Goal: Information Seeking & Learning: Learn about a topic

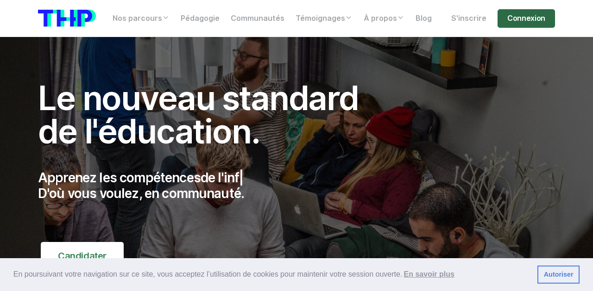
click at [537, 20] on link "Connexion" at bounding box center [525, 18] width 57 height 19
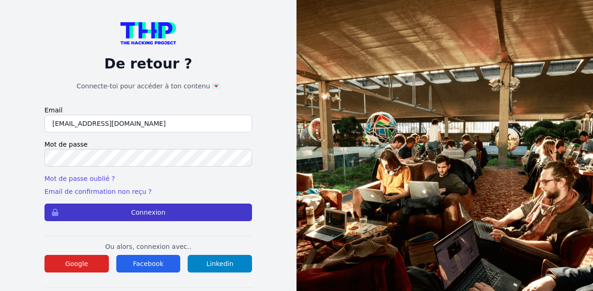
type input "[EMAIL_ADDRESS][DOMAIN_NAME]"
click at [131, 210] on button "Connexion" at bounding box center [147, 213] width 207 height 18
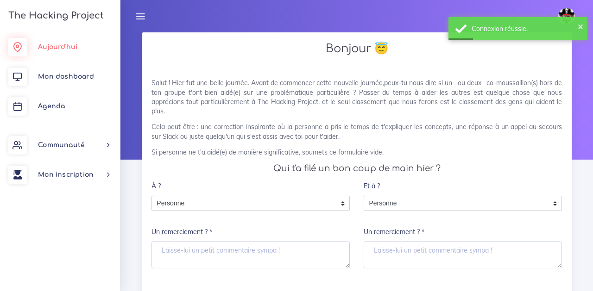
click at [78, 50] on link "Aujourd'hui" at bounding box center [60, 47] width 120 height 30
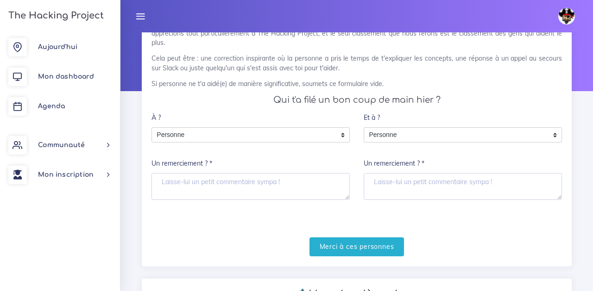
scroll to position [67, 0]
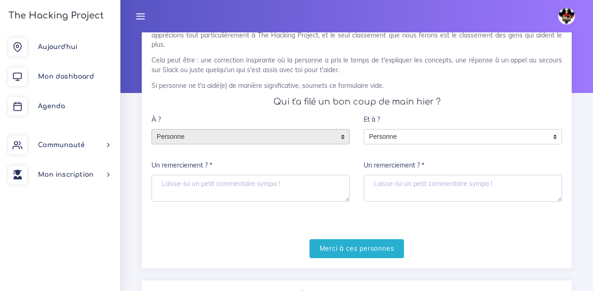
click at [344, 138] on div "Personne" at bounding box center [250, 137] width 198 height 16
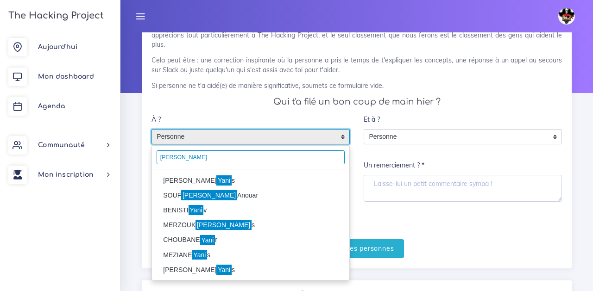
type input "yani"
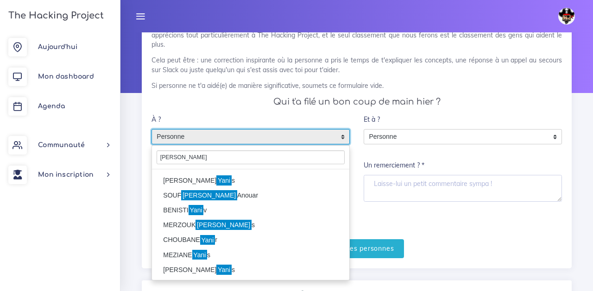
click at [207, 187] on li "SWITAJ Yani s" at bounding box center [250, 180] width 197 height 15
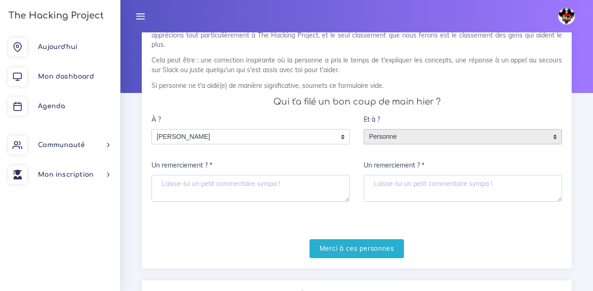
click at [407, 138] on span "Personne" at bounding box center [455, 137] width 183 height 15
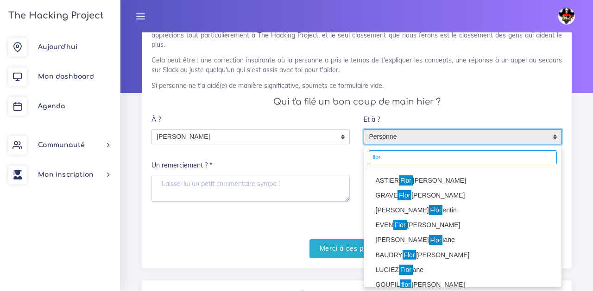
type input "flor"
click at [410, 182] on mark "Flor" at bounding box center [406, 180] width 14 height 10
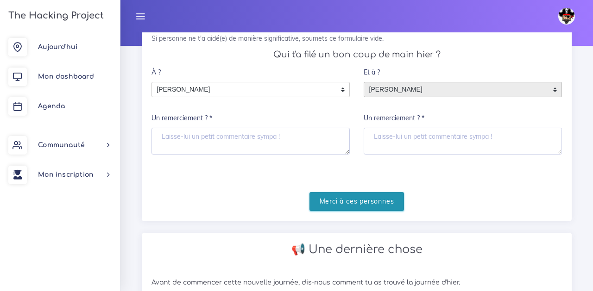
scroll to position [100, 0]
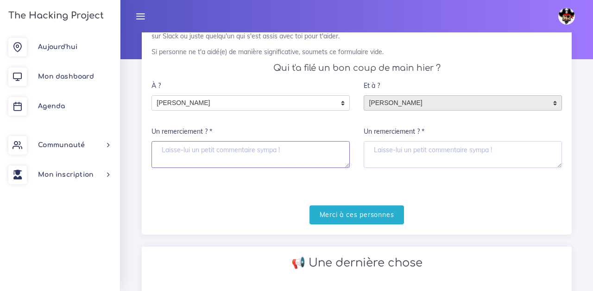
click at [292, 153] on textarea "Un remerciement ? *" at bounding box center [250, 154] width 198 height 27
type textarea "merci pour aide"
click at [413, 154] on textarea "Un remerciement ? *" at bounding box center [462, 154] width 198 height 27
paste textarea "https://www.udemy.com/course/the-complete-ruby-on-rails-developer-course/learn/…"
type textarea "https://www.udemy.com/course/the-complete-ruby-on-rails-developer-course/learn/…"
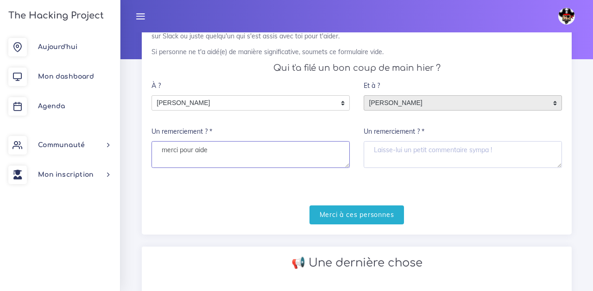
click at [285, 150] on textarea "merci pour aide" at bounding box center [250, 154] width 198 height 27
click at [376, 148] on textarea "Un remerciement ? *" at bounding box center [462, 154] width 198 height 27
paste textarea "merci pour aide"
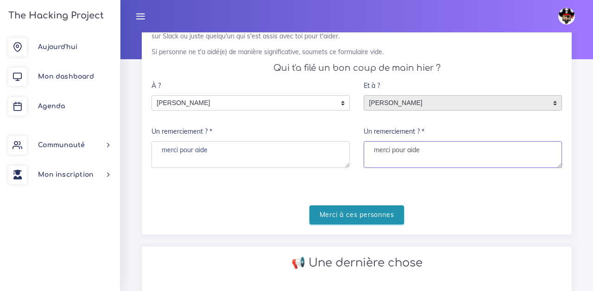
type textarea "merci pour aide"
click at [365, 213] on input "Merci à ces personnes" at bounding box center [356, 215] width 95 height 19
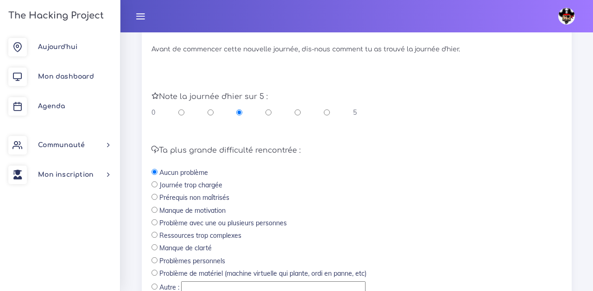
scroll to position [233, 0]
click at [300, 118] on input "radio" at bounding box center [297, 113] width 6 height 9
radio input "true"
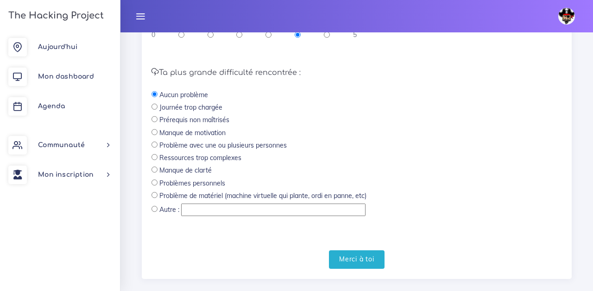
scroll to position [326, 0]
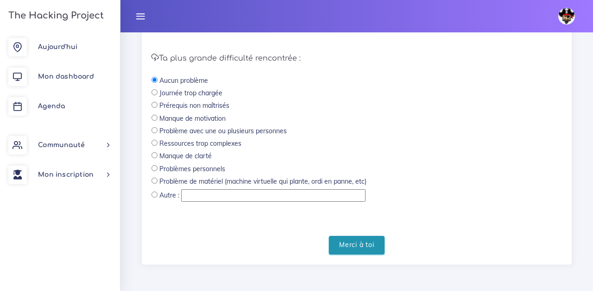
click at [345, 246] on input "Merci à toi" at bounding box center [357, 245] width 56 height 19
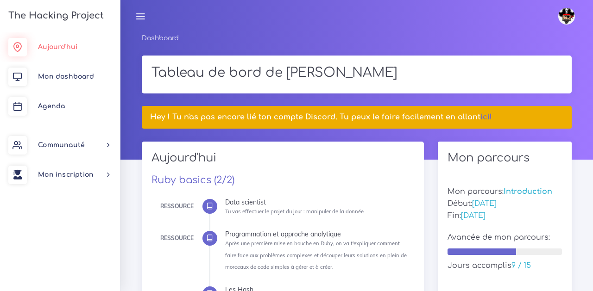
click at [58, 53] on link "Aujourd'hui" at bounding box center [60, 47] width 120 height 30
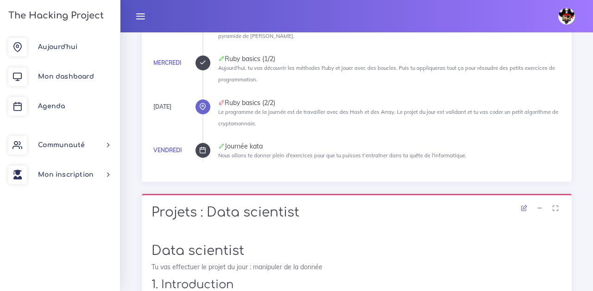
scroll to position [173, 0]
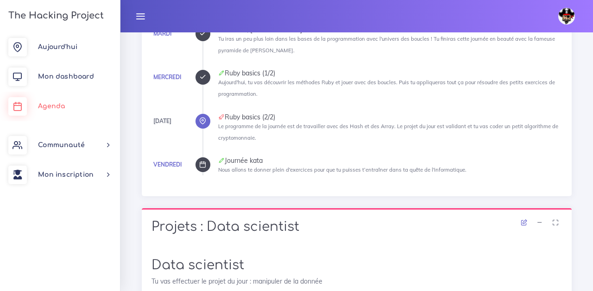
click at [62, 110] on span "Agenda" at bounding box center [51, 106] width 27 height 7
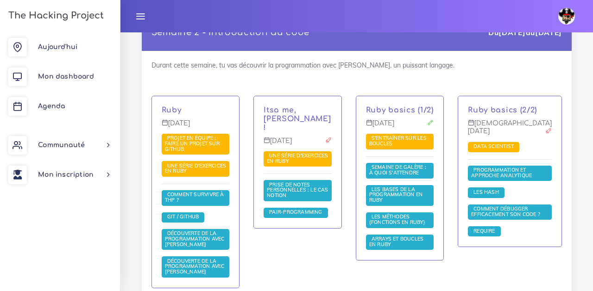
scroll to position [745, 0]
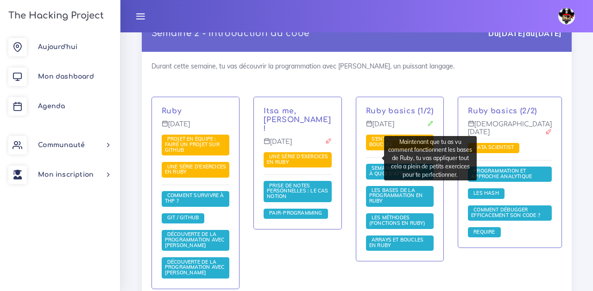
click at [366, 150] on span "S'entraîner sur les boucles" at bounding box center [400, 143] width 68 height 16
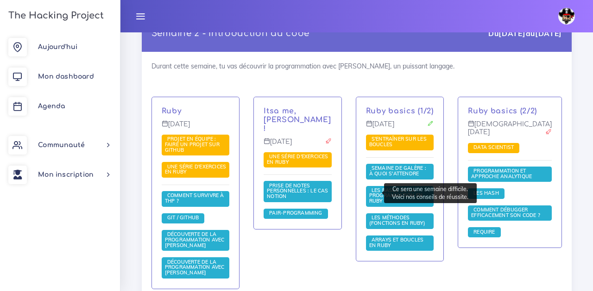
click at [369, 177] on span "Semaine de galère : à quoi s'attendre" at bounding box center [397, 171] width 57 height 12
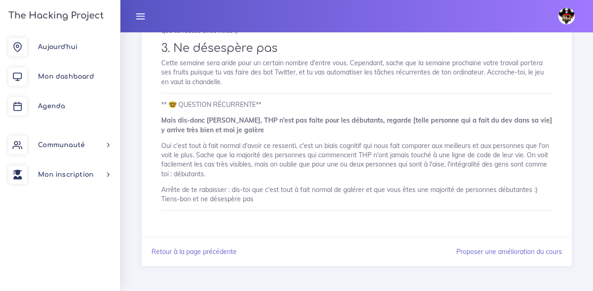
scroll to position [715, 0]
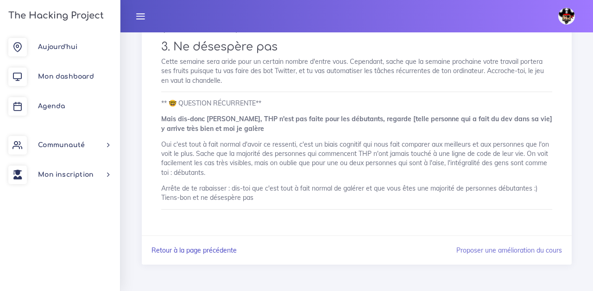
click at [219, 249] on link "Retour à la page précédente" at bounding box center [193, 250] width 85 height 8
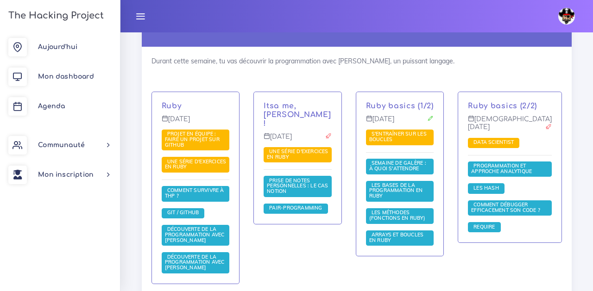
scroll to position [759, 0]
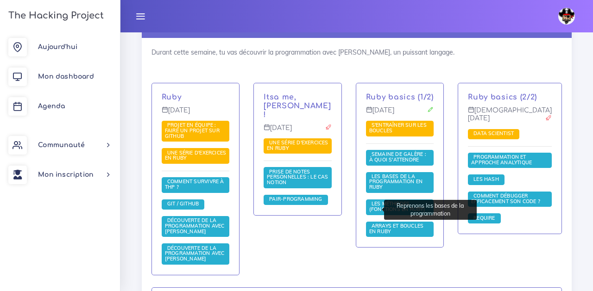
click at [366, 193] on span "Les bases de la programmation en Ruby" at bounding box center [400, 182] width 68 height 21
click at [369, 190] on span "Les bases de la programmation en Ruby" at bounding box center [395, 181] width 53 height 17
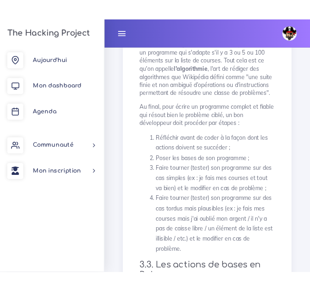
scroll to position [2063, 0]
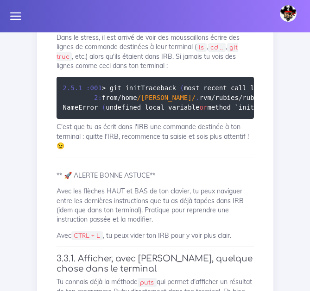
click at [79, 164] on div "Les bases de la programmation en Ruby Reprenons les bases de la programmation 1…" at bounding box center [155, 152] width 217 height 4220
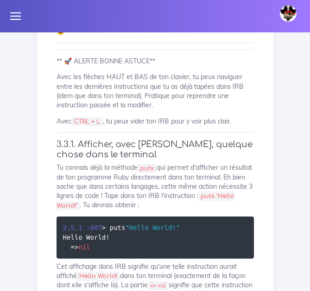
scroll to position [2183, 0]
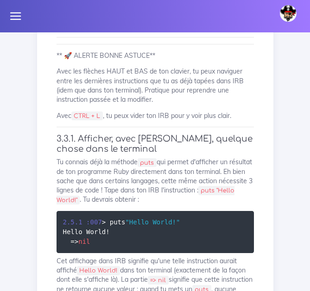
click at [50, 15] on div "Mamady Arafan Éditer profil Lier son compte Zone à risques Déconnexion" at bounding box center [155, 16] width 310 height 32
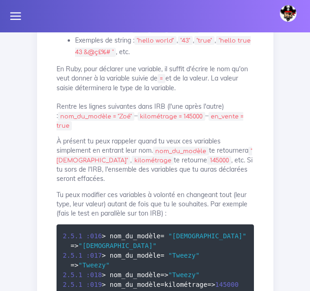
scroll to position [2633, 0]
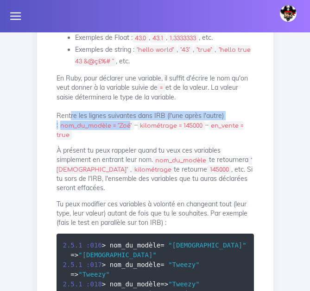
drag, startPoint x: 127, startPoint y: 133, endPoint x: 69, endPoint y: 127, distance: 58.7
click at [69, 127] on p "En Ruby, pour déclarer une variable, il suffit d'écrire le nom qu'on veut donne…" at bounding box center [154, 107] width 197 height 66
click at [84, 131] on code "nom_du_modèle = "Zoé"" at bounding box center [96, 125] width 76 height 9
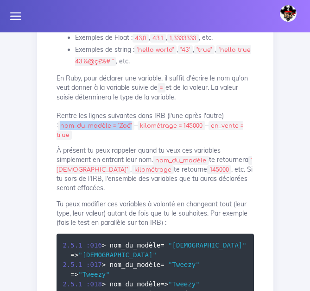
drag, startPoint x: 60, startPoint y: 137, endPoint x: 130, endPoint y: 134, distance: 70.0
click at [130, 131] on code "nom_du_modèle = "Zoé"" at bounding box center [96, 125] width 76 height 9
copy code "nom_du_modèle = "Zoé""
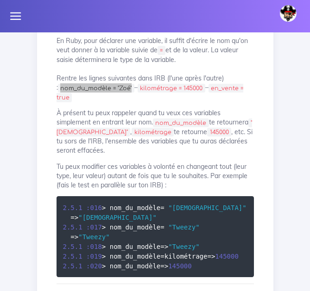
scroll to position [2675, 0]
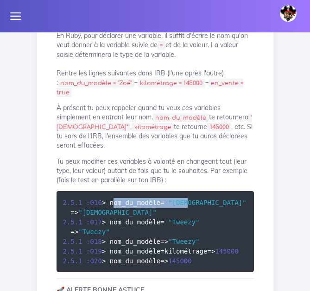
drag, startPoint x: 113, startPoint y: 204, endPoint x: 195, endPoint y: 201, distance: 82.5
click at [195, 201] on pre "2.5 . 1 : 016 > nom_du_modèle = "Zoé" = > "Zoé" 2.5 . 1 : 017 > nom_du_modèle =…" at bounding box center [154, 231] width 197 height 81
copy code "nom_du_modèle = "Zoé""
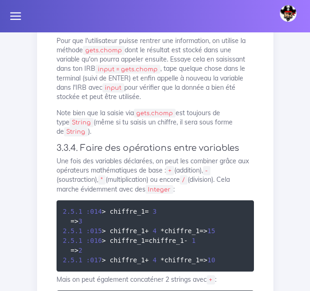
scroll to position [3183, 0]
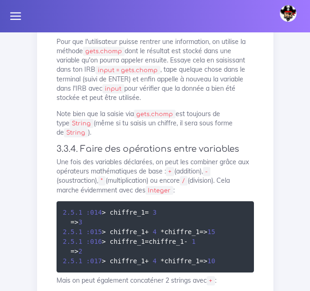
click at [102, 75] on code "input = gets.chomp" at bounding box center [127, 70] width 65 height 9
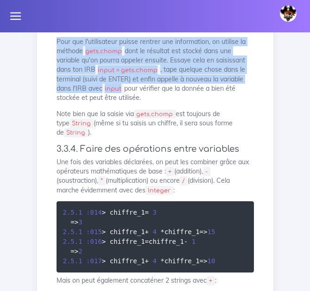
click at [102, 75] on code "input = gets.chomp" at bounding box center [127, 70] width 65 height 9
click at [122, 75] on code "input = gets.chomp" at bounding box center [127, 70] width 65 height 9
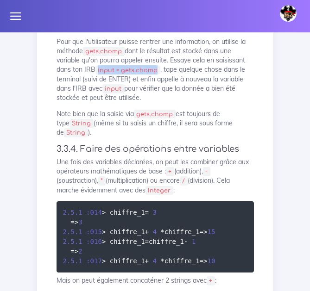
drag, startPoint x: 100, startPoint y: 100, endPoint x: 157, endPoint y: 100, distance: 57.0
click at [157, 75] on code "input = gets.chomp" at bounding box center [127, 70] width 65 height 9
copy code "input = gets.chomp"
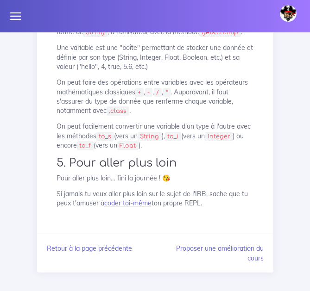
scroll to position [4157, 0]
click at [135, 207] on link "coder toi-même" at bounding box center [127, 203] width 47 height 8
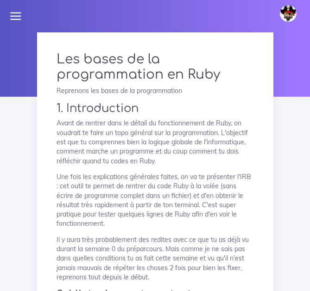
scroll to position [0, 0]
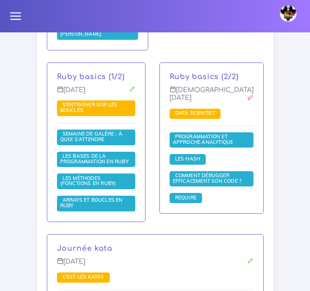
scroll to position [1350, 0]
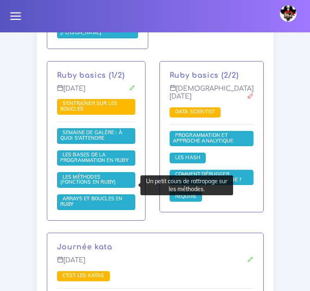
click at [93, 185] on span "Les méthodes (fonctions en Ruby)" at bounding box center [89, 180] width 58 height 12
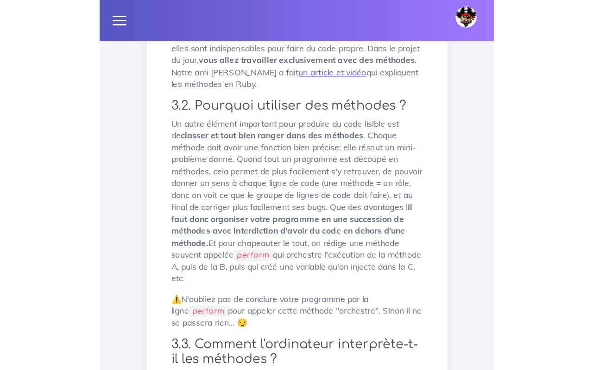
scroll to position [404, 0]
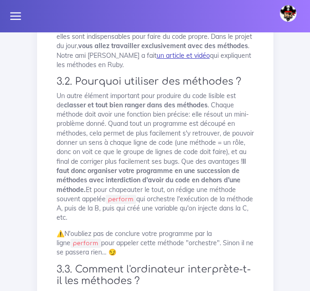
click at [184, 60] on link "un article et vidéo" at bounding box center [183, 55] width 53 height 8
